Goal: Use online tool/utility: Utilize a website feature to perform a specific function

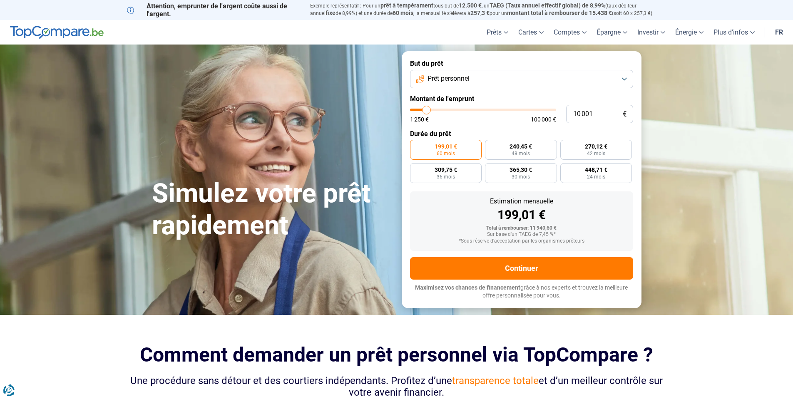
type input "49 500"
type input "49500"
click at [481, 111] on input "range" at bounding box center [483, 110] width 146 height 2
radio input "false"
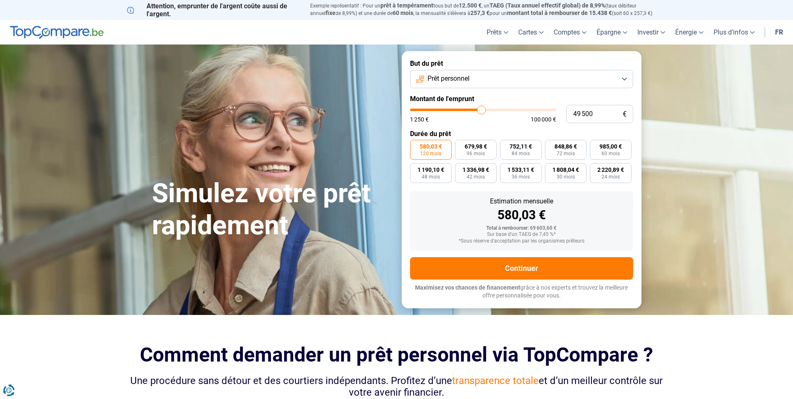
type input "36 500"
type input "36500"
click at [463, 109] on input "range" at bounding box center [483, 110] width 146 height 2
type input "28 500"
type input "28500"
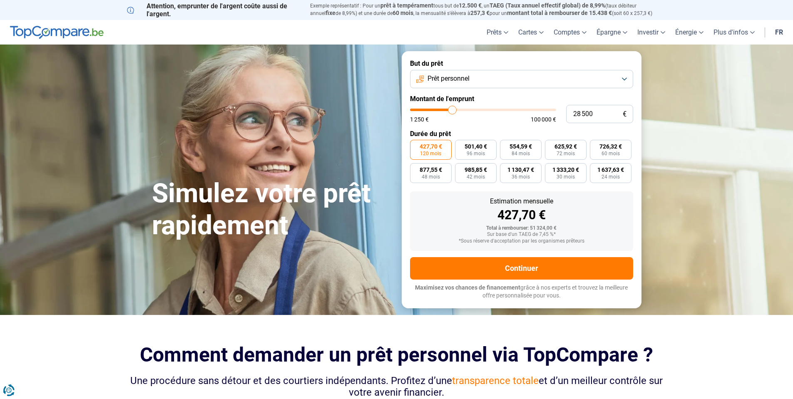
click at [452, 111] on input "range" at bounding box center [483, 110] width 146 height 2
type input "19 750"
type input "19750"
click at [440, 111] on input "range" at bounding box center [483, 110] width 146 height 2
radio input "true"
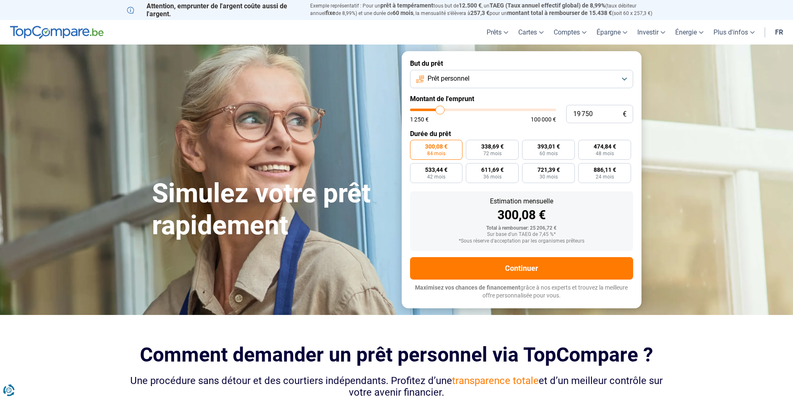
click at [441, 111] on input "range" at bounding box center [483, 110] width 146 height 2
click at [442, 111] on input "range" at bounding box center [483, 110] width 146 height 2
click at [443, 111] on input "range" at bounding box center [483, 110] width 146 height 2
click at [444, 109] on input "range" at bounding box center [483, 110] width 146 height 2
type input "24 000"
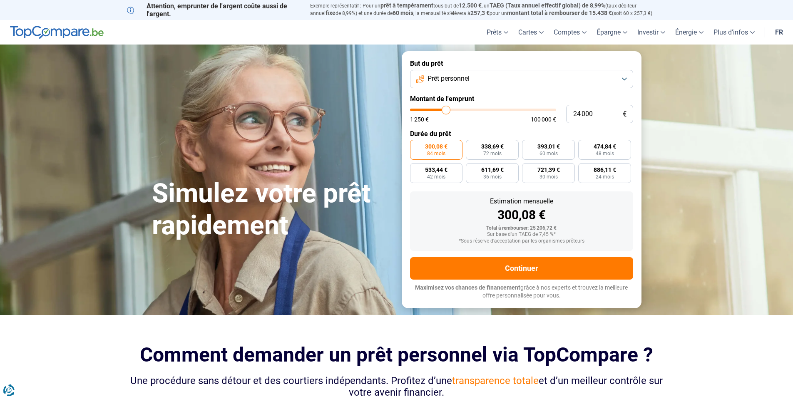
type input "24000"
click at [446, 109] on input "range" at bounding box center [483, 110] width 146 height 2
radio input "false"
click at [495, 125] on form "But du prêt Prêt personnel Montant de l'emprunt 24 000 € 1 250 € 100 000 € Duré…" at bounding box center [522, 179] width 240 height 257
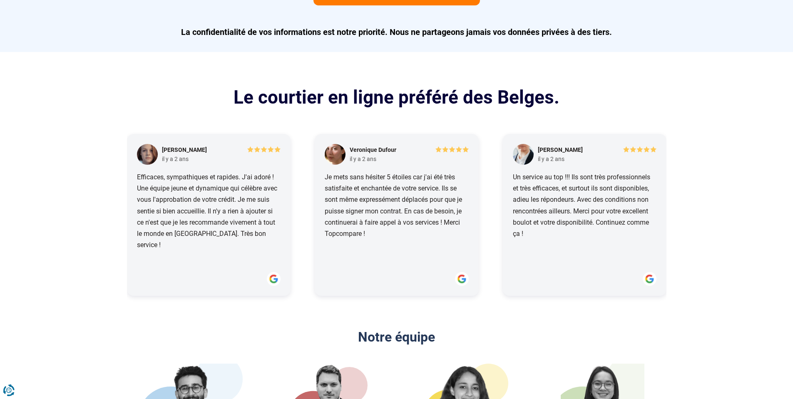
scroll to position [902, 0]
